Goal: Information Seeking & Learning: Learn about a topic

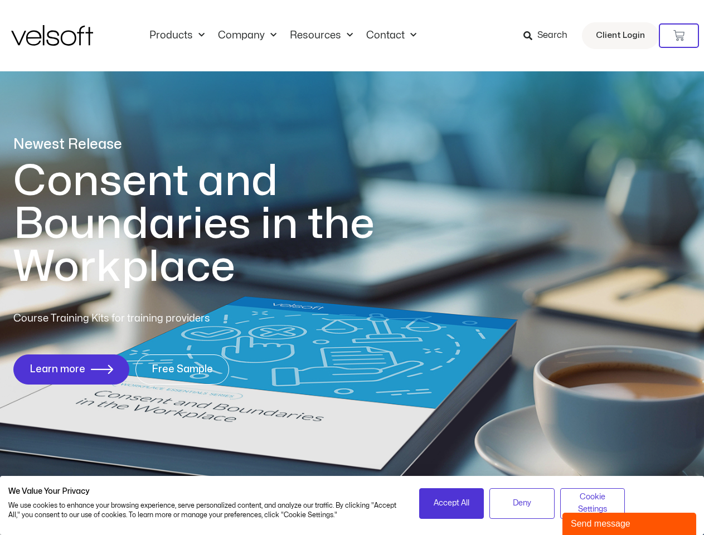
click at [352, 267] on h1 "Consent and Boundaries in the Workplace" at bounding box center [216, 224] width 407 height 129
click at [679, 36] on icon at bounding box center [678, 35] width 11 height 11
click at [451, 503] on span "Accept All" at bounding box center [451, 503] width 36 height 12
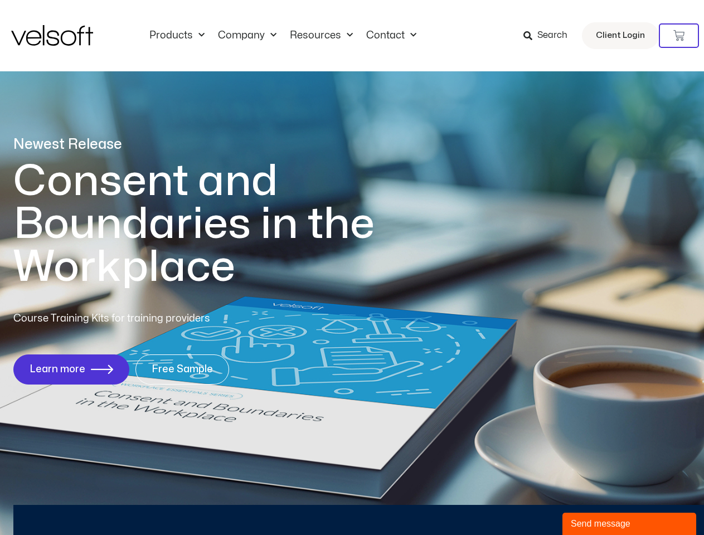
click at [521, 503] on div "Newest Release Consent and Boundaries in the Workplace Course Training Kits for…" at bounding box center [352, 266] width 704 height 541
click at [592, 503] on div "Newest Release Consent and Boundaries in the Workplace Course Training Kits for…" at bounding box center [352, 266] width 704 height 541
click at [629, 524] on div "Send message" at bounding box center [628, 523] width 117 height 13
